Goal: Obtain resource: Download file/media

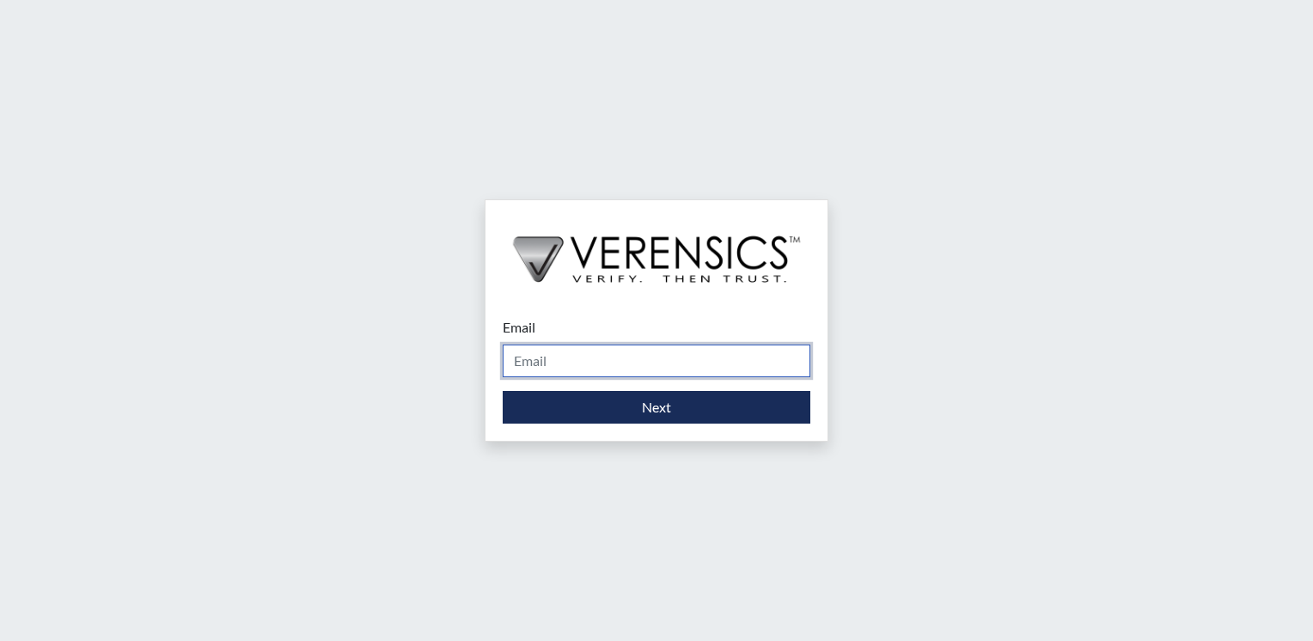
click at [643, 361] on input "Email" at bounding box center [657, 361] width 308 height 33
type input "[PERSON_NAME][EMAIL_ADDRESS][PERSON_NAME][DOMAIN_NAME]"
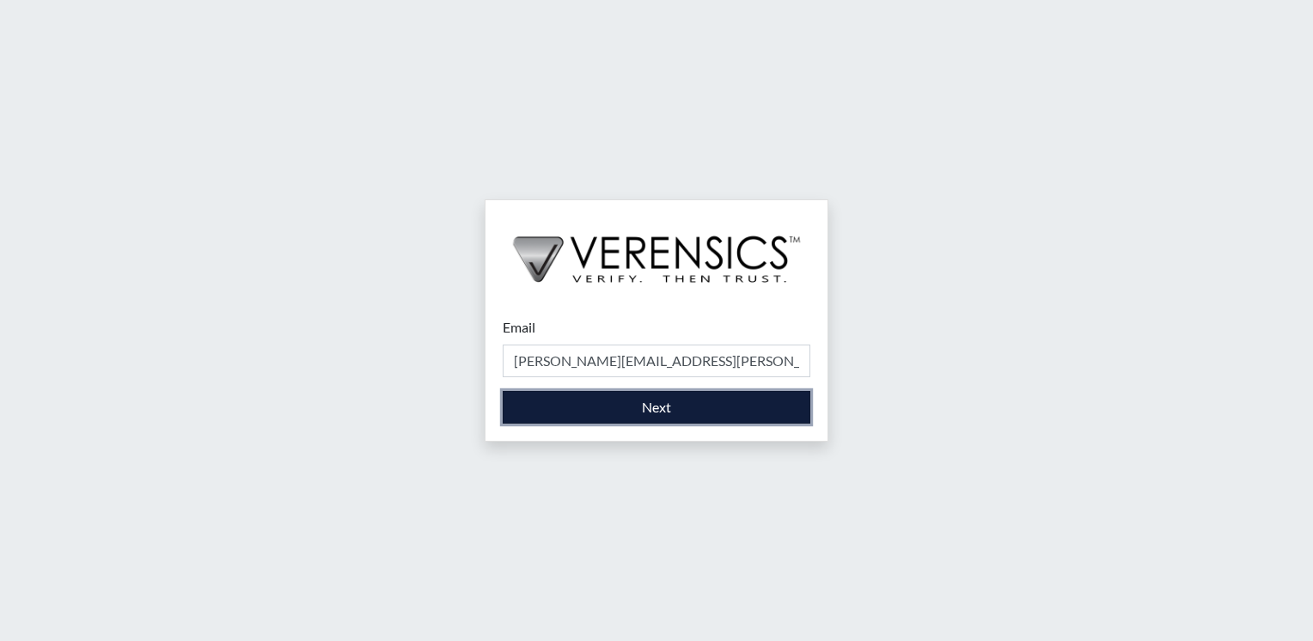
click at [643, 405] on button "Next" at bounding box center [657, 407] width 308 height 33
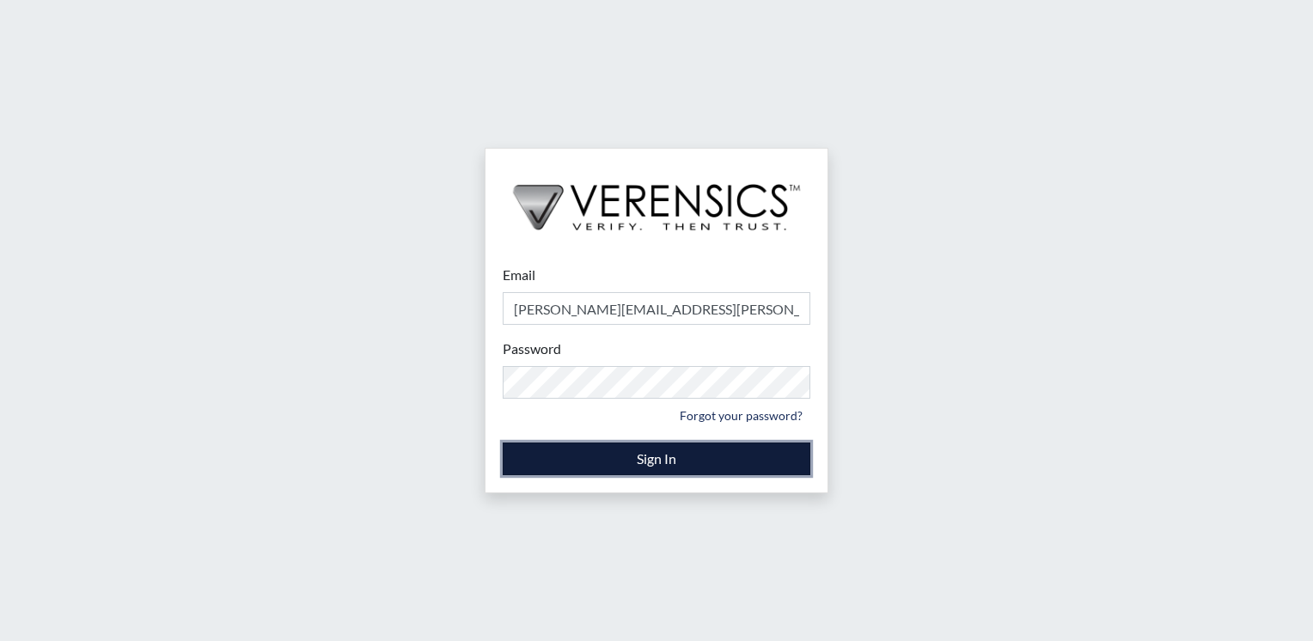
click at [626, 455] on button "Sign In" at bounding box center [657, 459] width 308 height 33
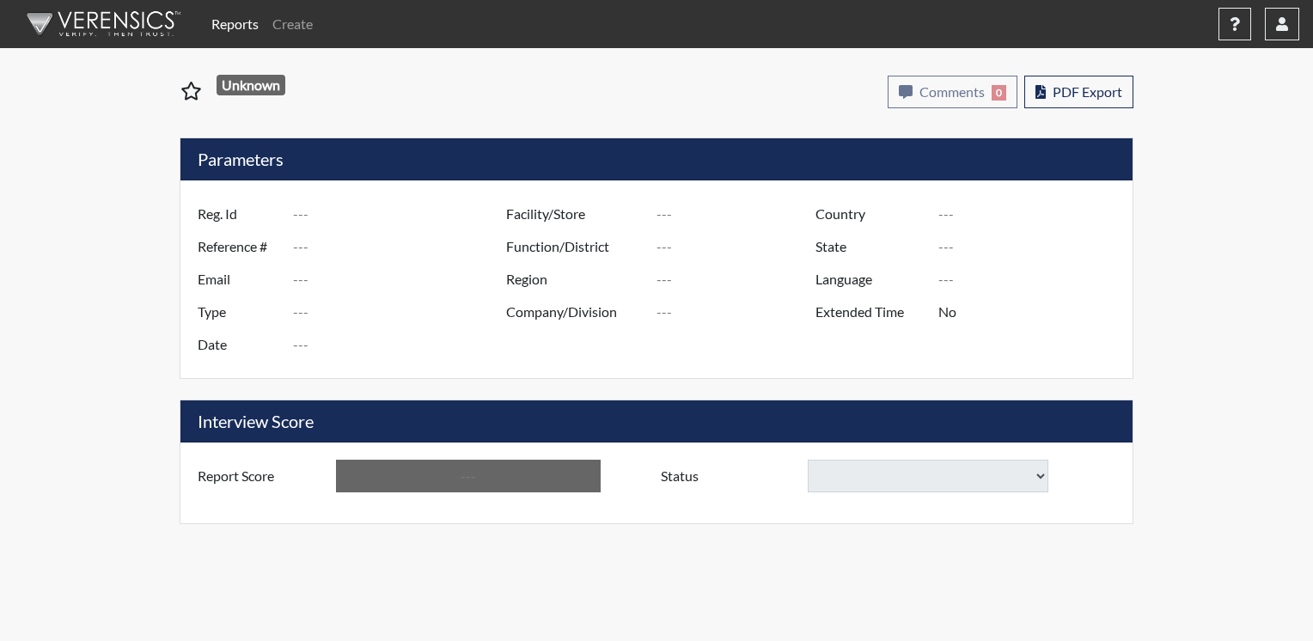
type input "[PERSON_NAME]"
type input "51254"
type input "[EMAIL_ADDRESS][DOMAIN_NAME]"
type input "Corrections Pre-Employment"
type input "[DATE]"
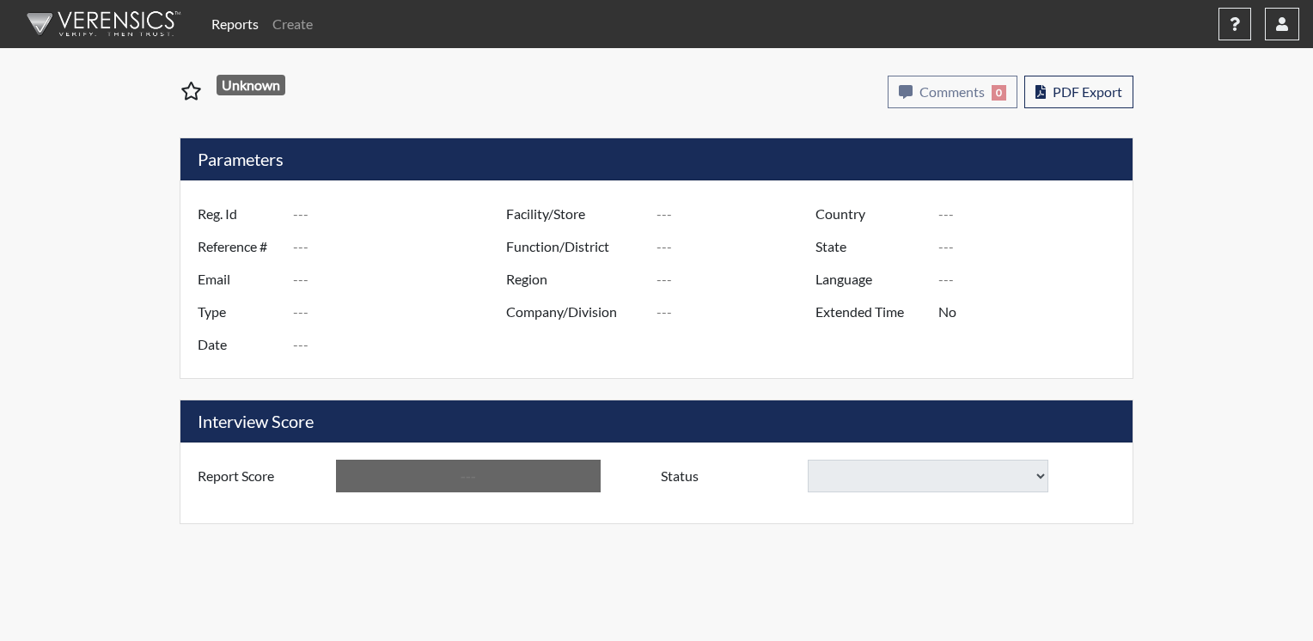
type input "Pathways/[GEOGRAPHIC_DATA]"
type input "[GEOGRAPHIC_DATA]"
type input "[US_STATE]"
type input "English"
type input "Yes"
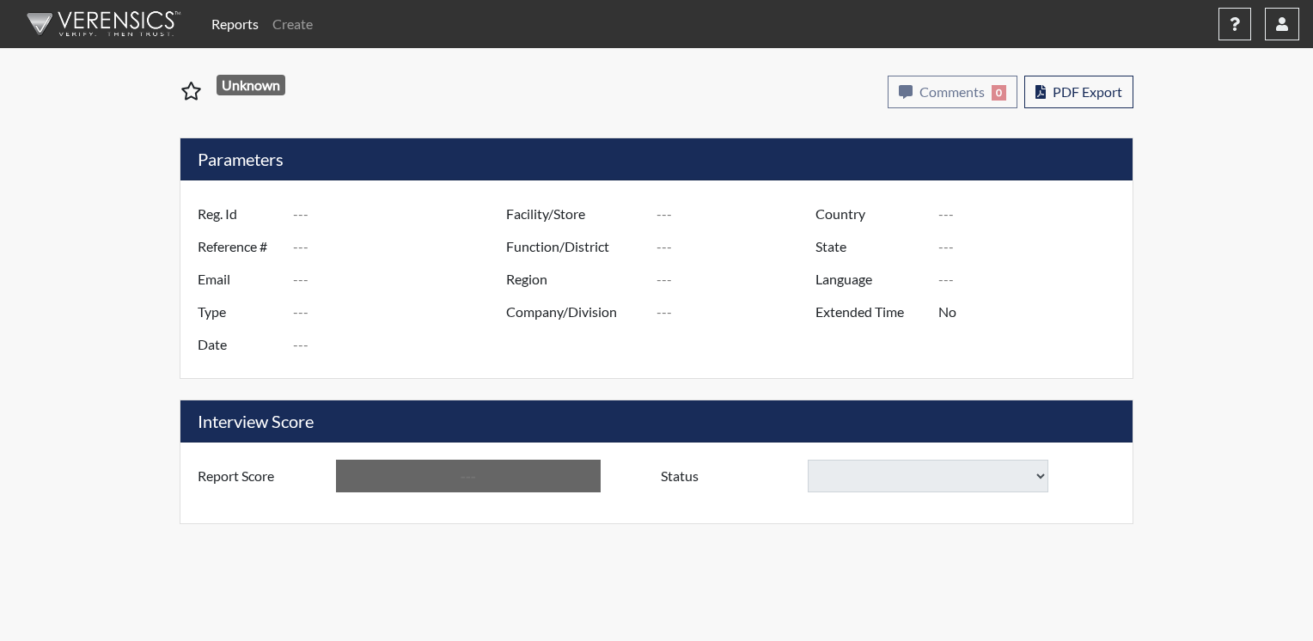
type input "Above Conditions"
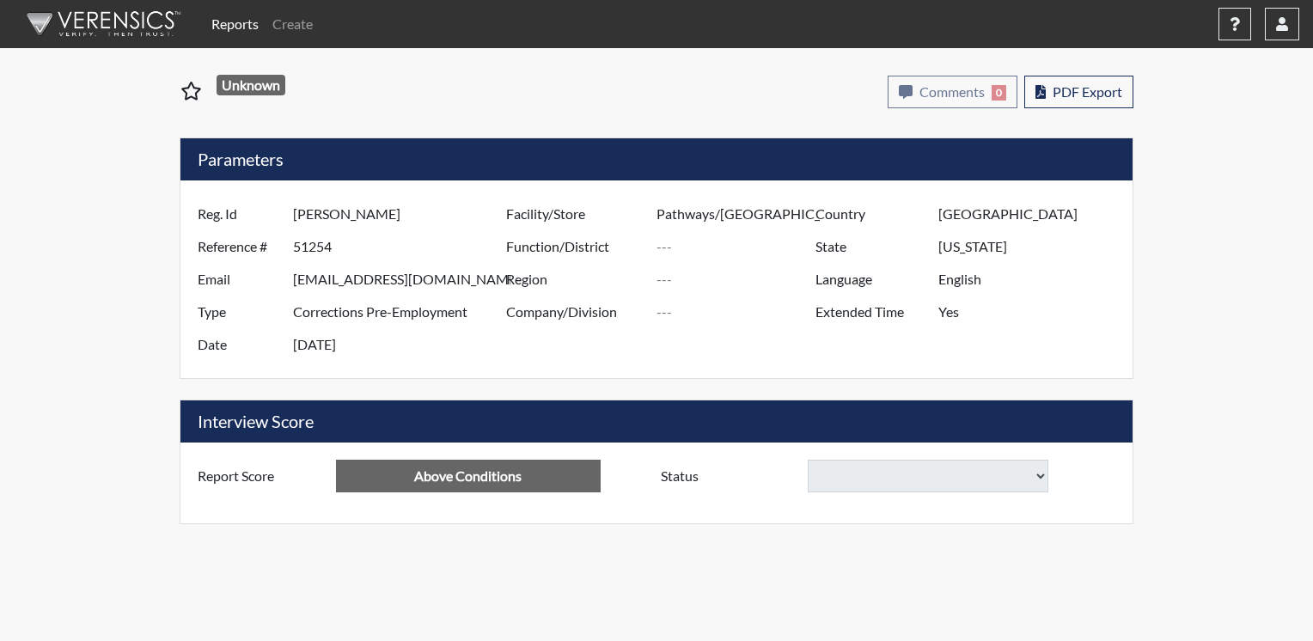
select select
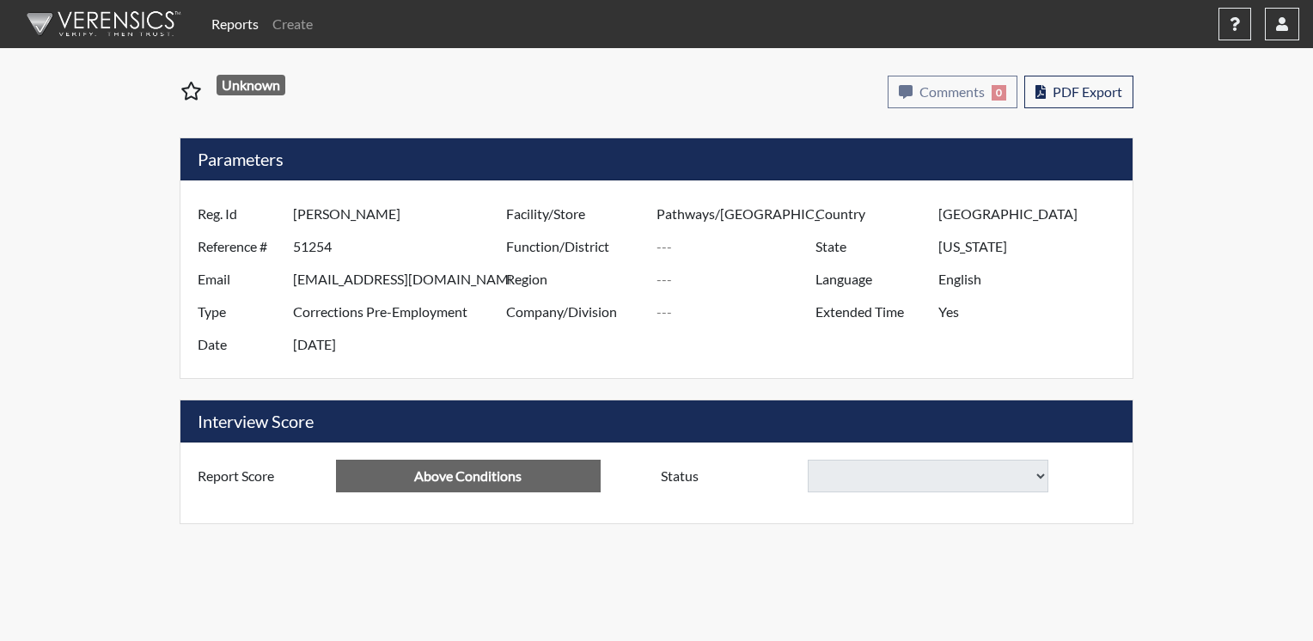
select select
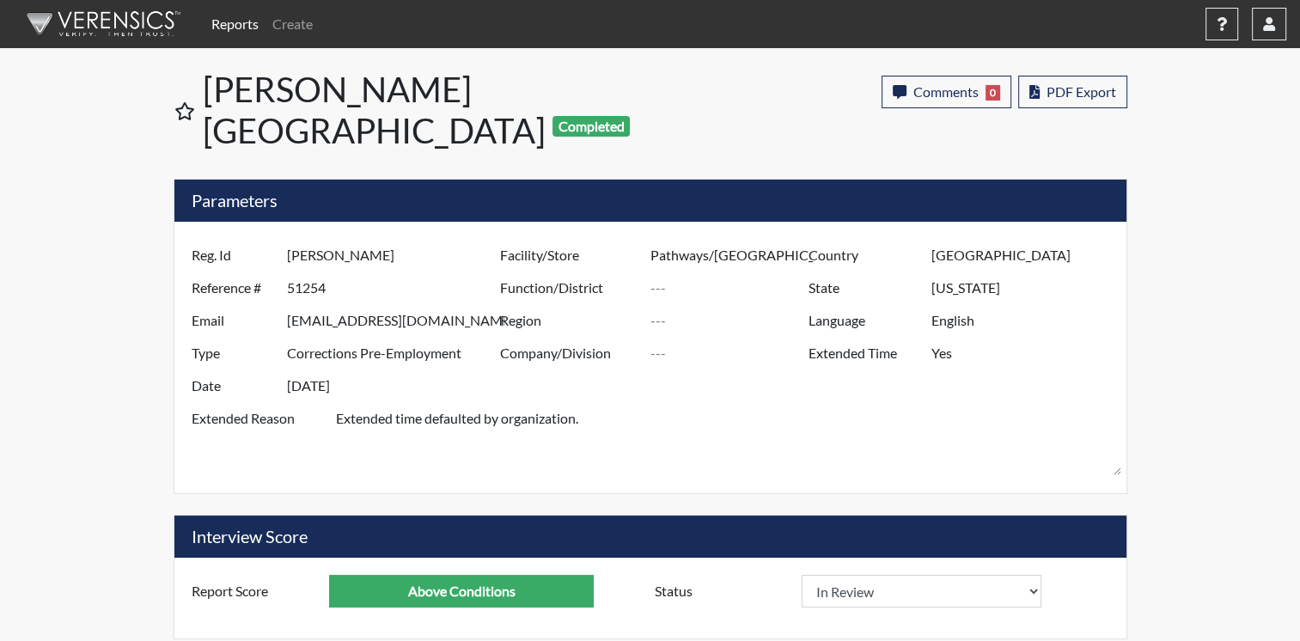
scroll to position [285, 714]
click at [1106, 87] on span "PDF Export" at bounding box center [1082, 91] width 70 height 16
